Goal: Navigation & Orientation: Go to known website

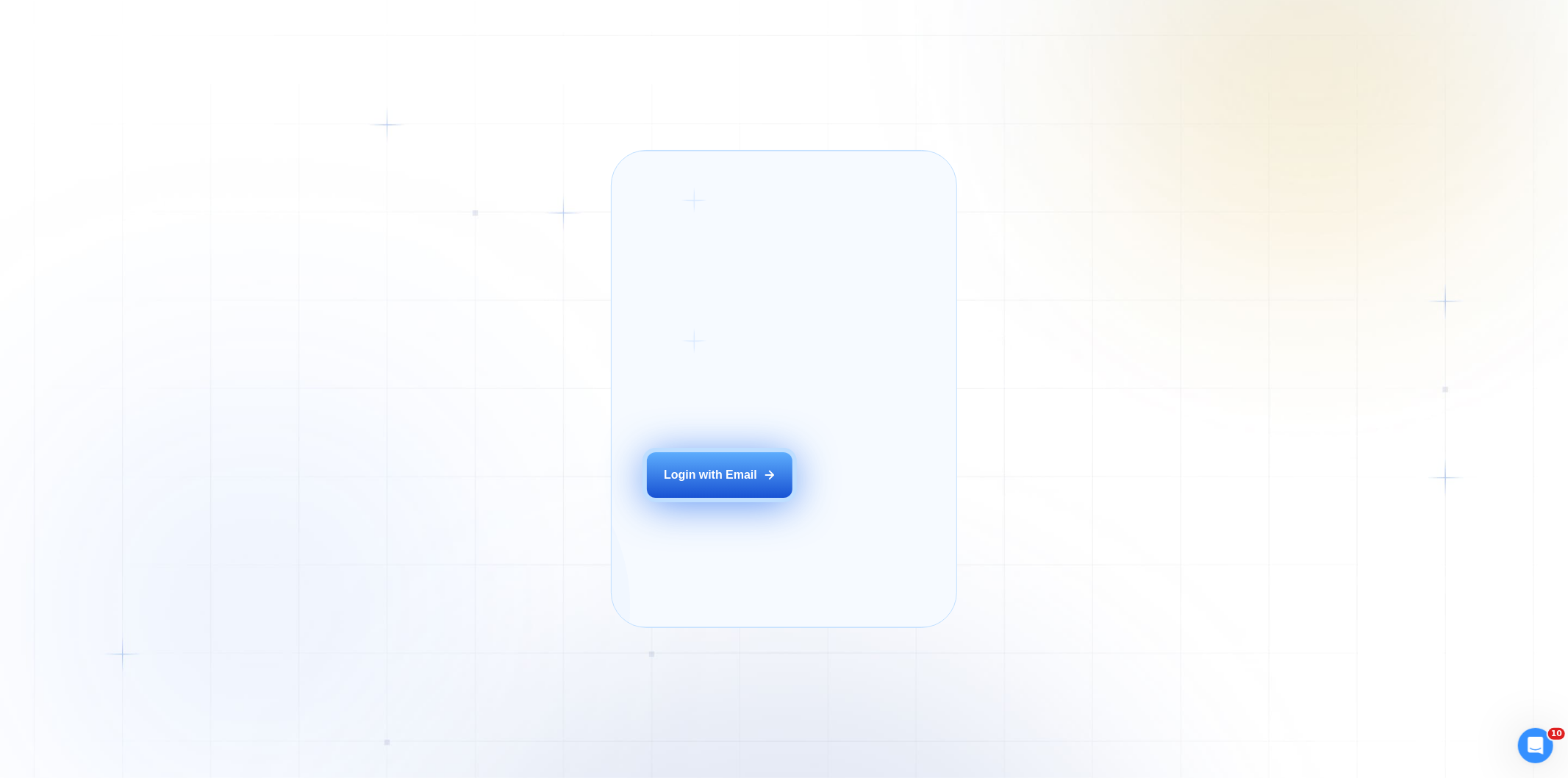
click at [761, 495] on button "Login with Email" at bounding box center [719, 474] width 146 height 45
